Goal: Transaction & Acquisition: Purchase product/service

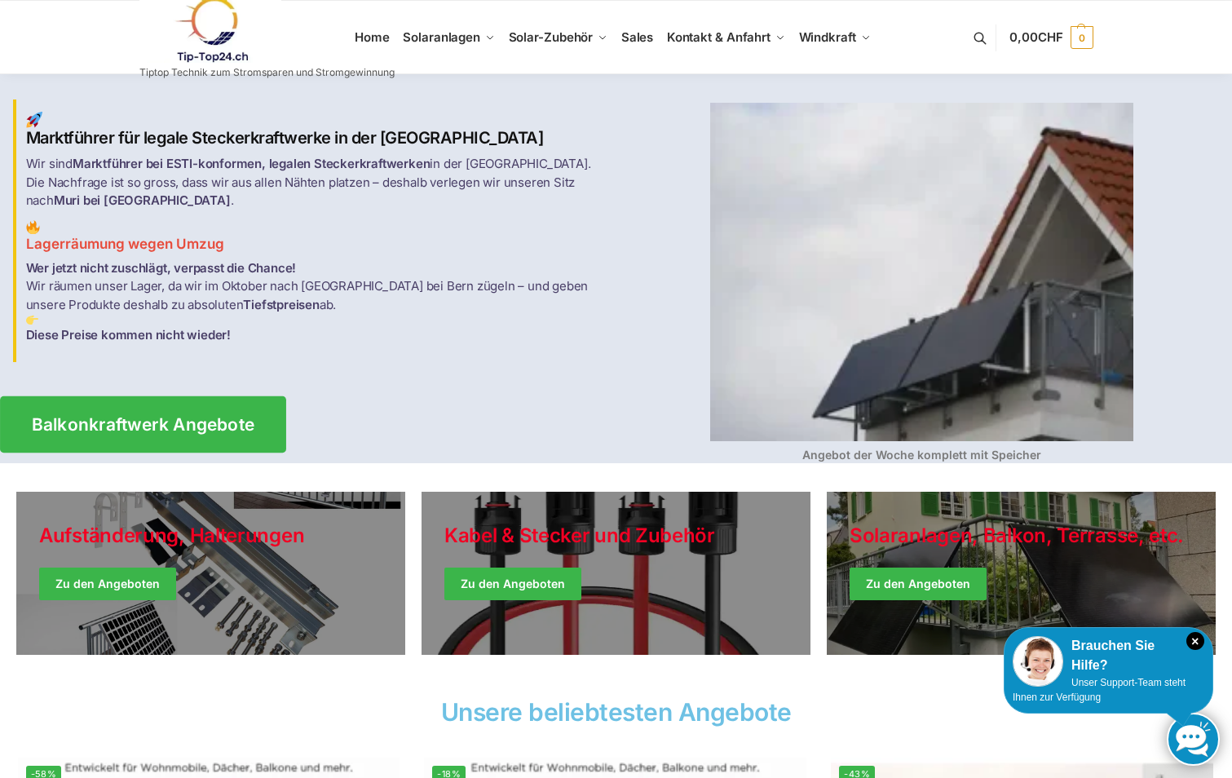
click at [118, 416] on span "Balkonkraftwerk Angebote" at bounding box center [142, 424] width 223 height 17
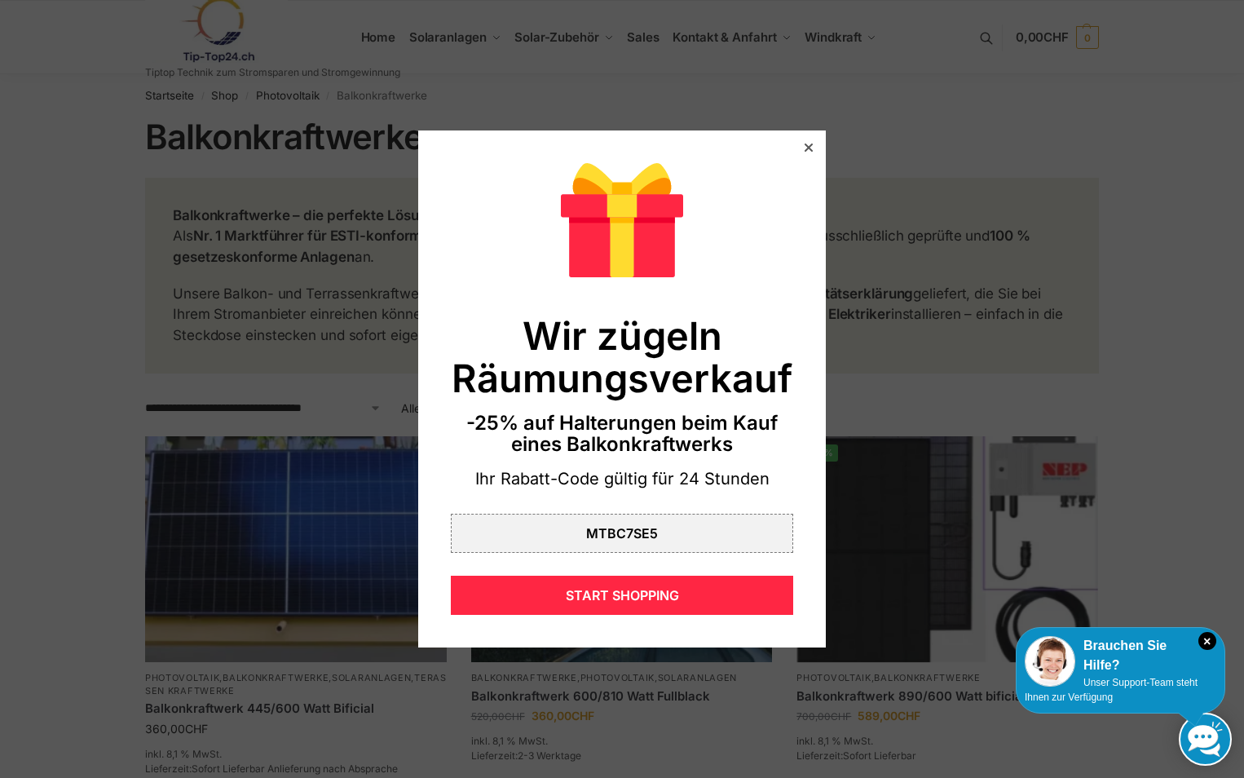
click at [805, 148] on icon at bounding box center [809, 147] width 8 height 8
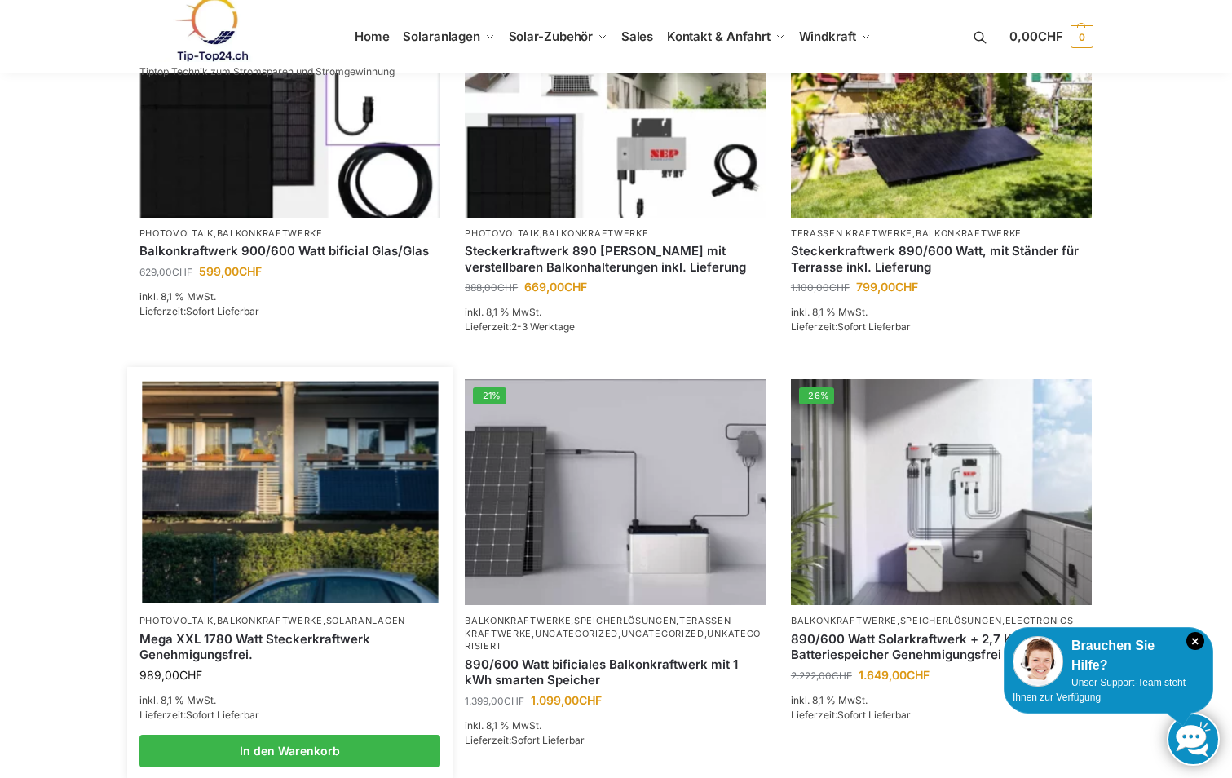
scroll to position [978, 0]
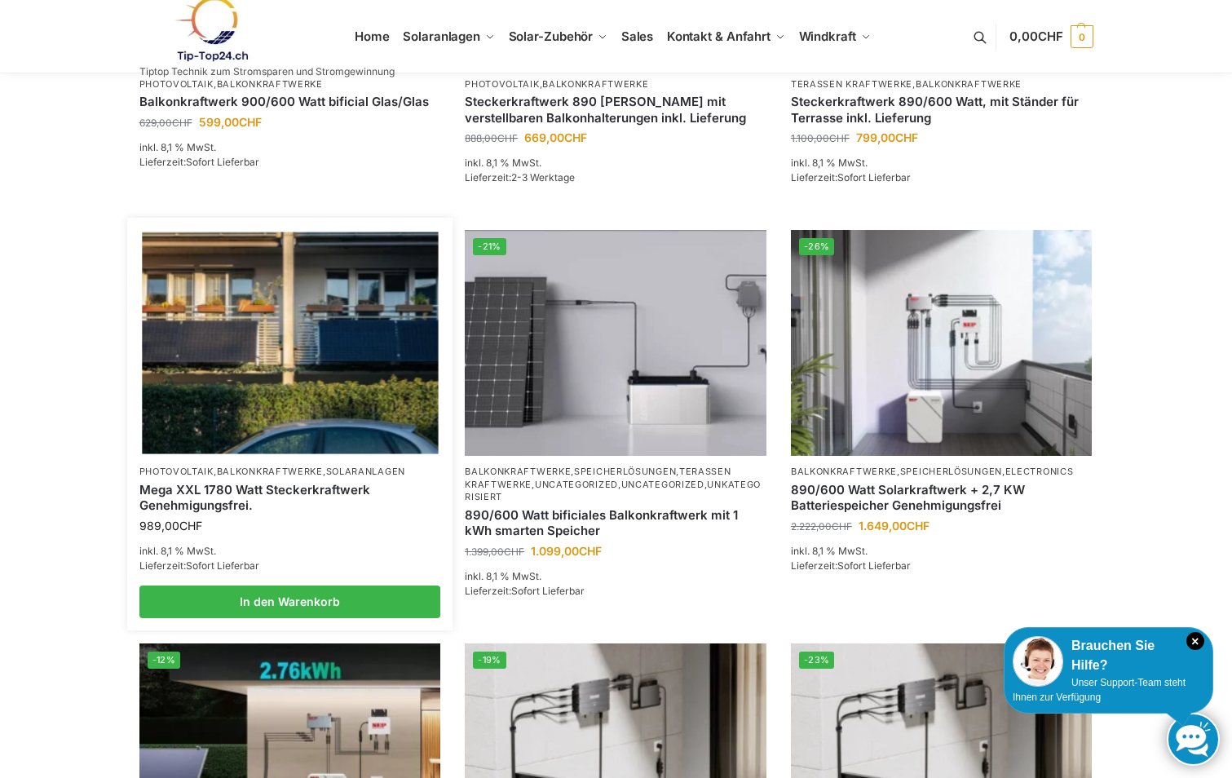
click at [196, 493] on link "Mega XXL 1780 Watt Steckerkraftwerk Genehmigungsfrei." at bounding box center [290, 498] width 302 height 32
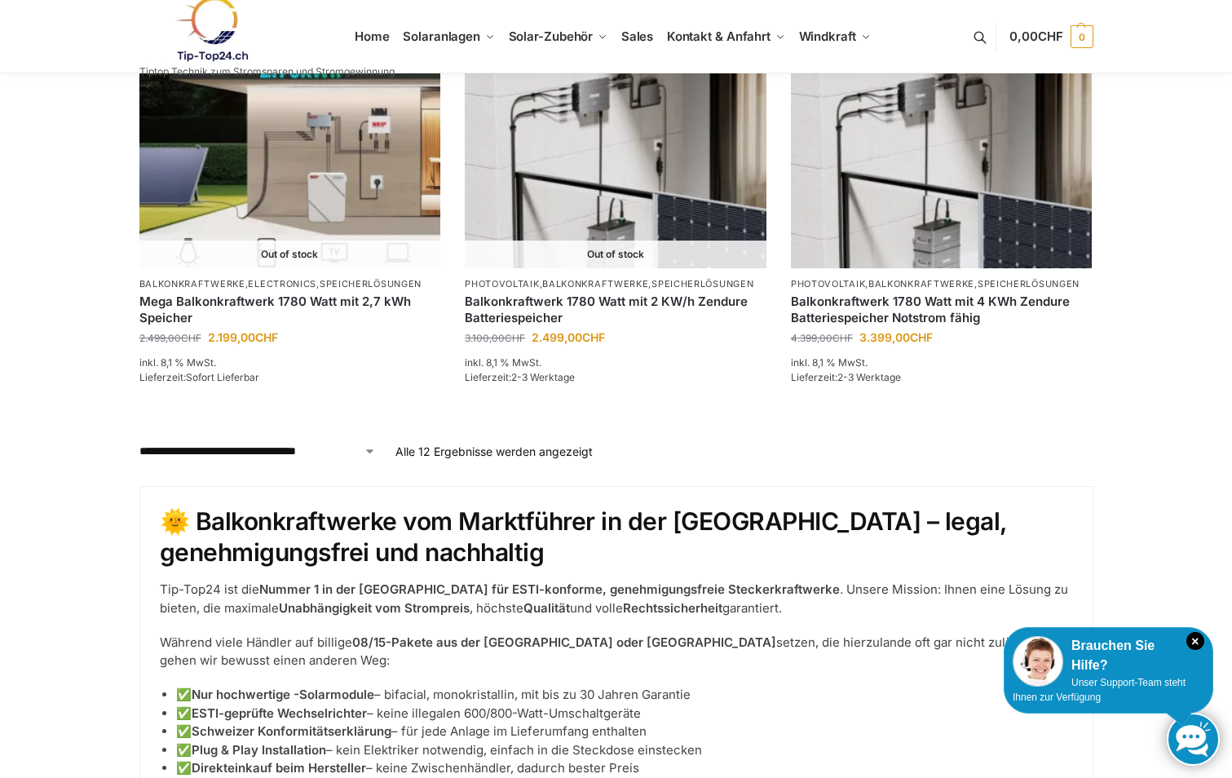
scroll to position [1794, 0]
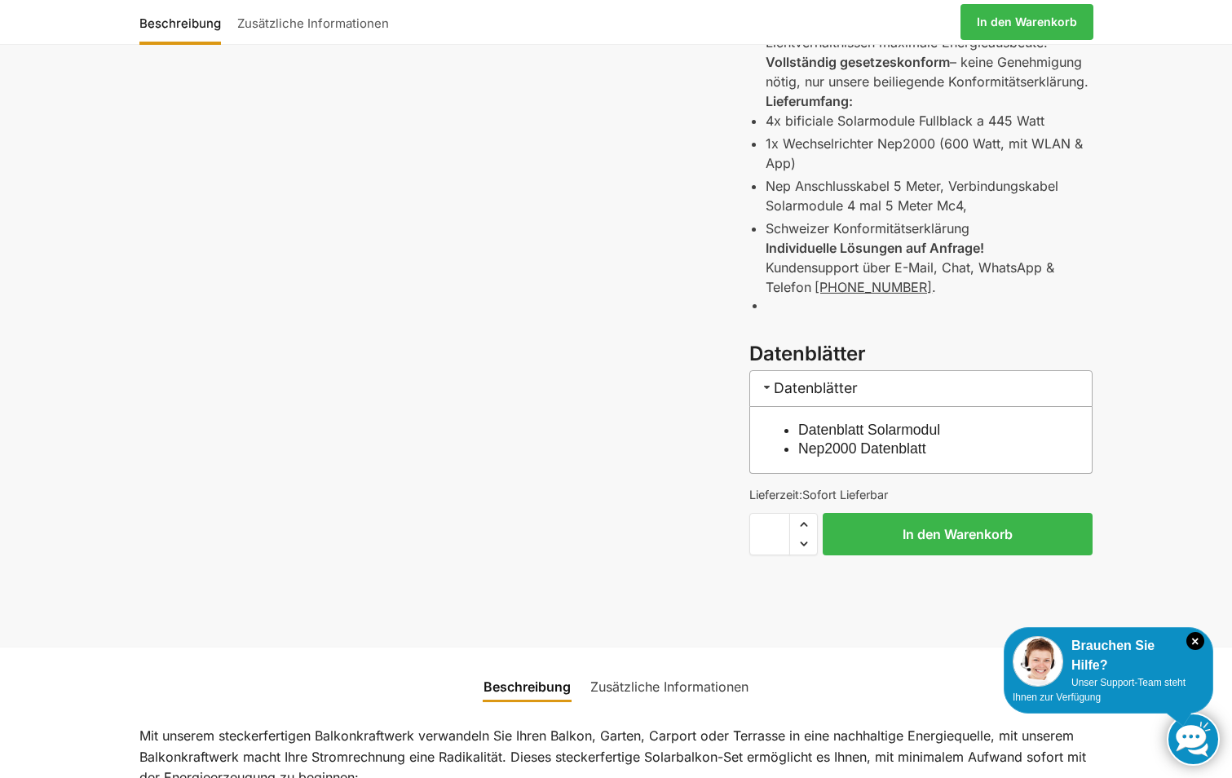
scroll to position [652, 0]
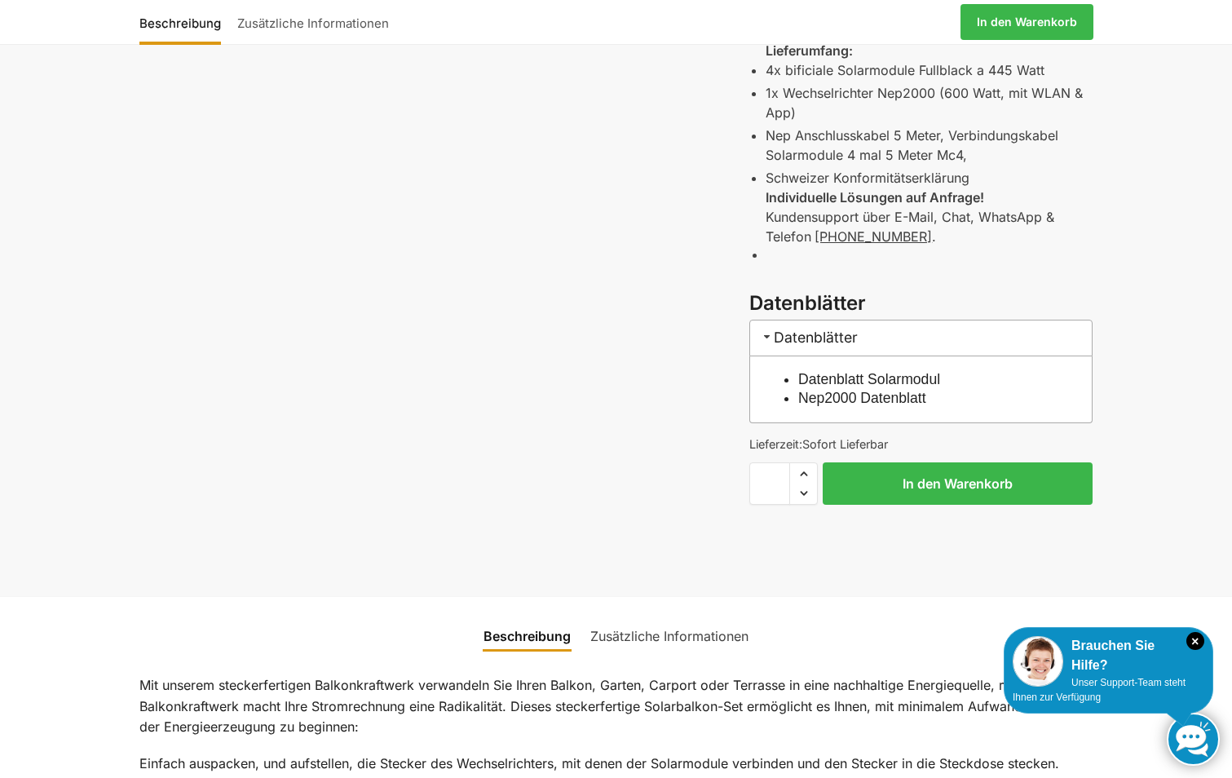
click at [863, 397] on link "Nep2000 Datenblatt" at bounding box center [862, 398] width 128 height 16
